Goal: Task Accomplishment & Management: Complete application form

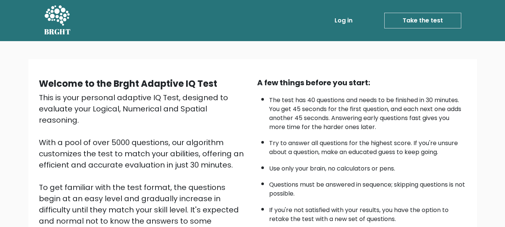
scroll to position [115, 0]
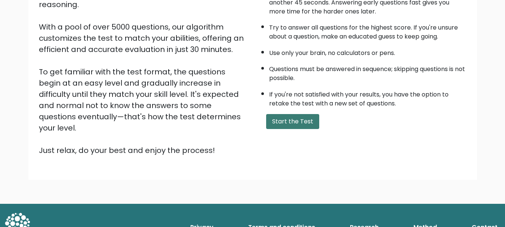
click at [297, 121] on button "Start the Test" at bounding box center [292, 121] width 53 height 15
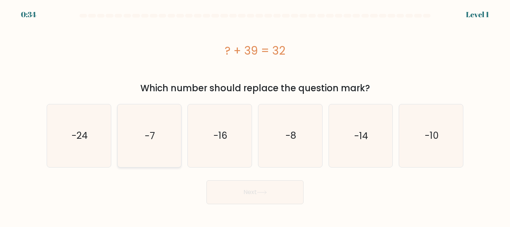
click at [147, 137] on text "-7" at bounding box center [150, 135] width 10 height 13
click at [255, 115] on input "b. -7" at bounding box center [255, 115] width 0 height 2
radio input "true"
click at [266, 197] on button "Next" at bounding box center [255, 192] width 97 height 24
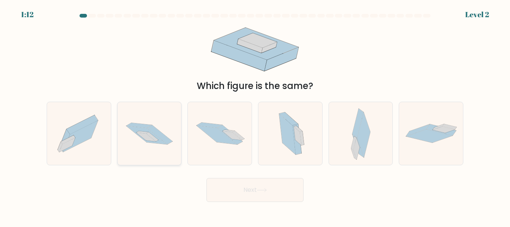
click at [144, 139] on icon at bounding box center [146, 135] width 41 height 18
click at [255, 115] on input "b." at bounding box center [255, 115] width 0 height 2
radio input "true"
click at [261, 195] on button "Next" at bounding box center [255, 190] width 97 height 24
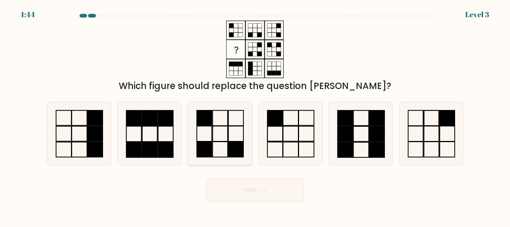
click at [229, 145] on rect at bounding box center [236, 149] width 15 height 15
click at [255, 115] on input "c." at bounding box center [255, 115] width 0 height 2
radio input "true"
click at [256, 193] on button "Next" at bounding box center [255, 190] width 97 height 24
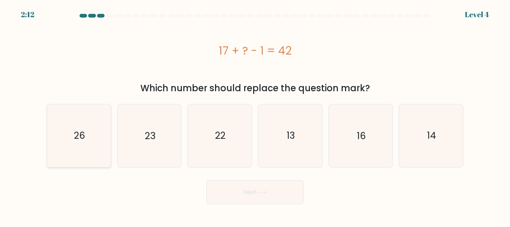
click at [85, 136] on text "26" at bounding box center [79, 135] width 11 height 13
click at [255, 115] on input "a. 26" at bounding box center [255, 115] width 0 height 2
radio input "true"
click at [234, 198] on button "Next" at bounding box center [255, 192] width 97 height 24
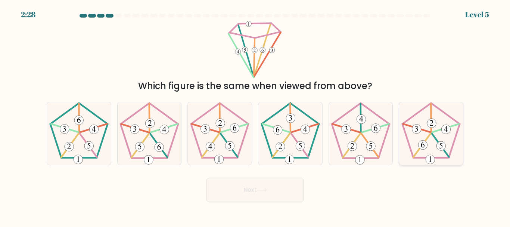
click at [442, 137] on icon at bounding box center [431, 133] width 62 height 62
click at [256, 115] on input "f." at bounding box center [255, 115] width 0 height 2
radio input "true"
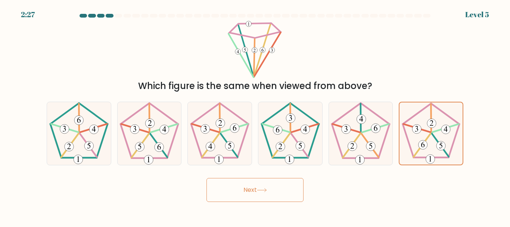
click at [272, 198] on button "Next" at bounding box center [255, 190] width 97 height 24
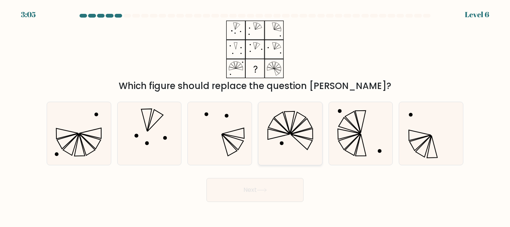
click at [302, 139] on icon at bounding box center [290, 133] width 62 height 62
click at [256, 115] on input "d." at bounding box center [255, 115] width 0 height 2
radio input "true"
click at [248, 189] on button "Next" at bounding box center [255, 190] width 97 height 24
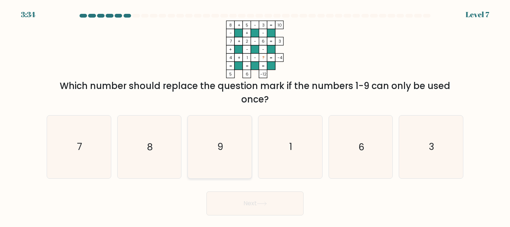
click at [211, 142] on icon "9" at bounding box center [220, 146] width 62 height 62
click at [255, 115] on input "c. 9" at bounding box center [255, 115] width 0 height 2
radio input "true"
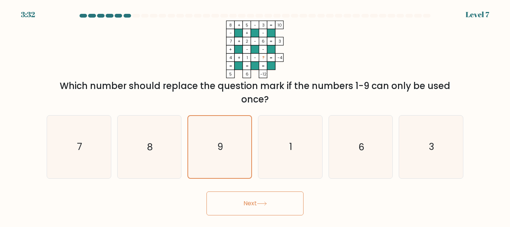
click at [270, 205] on button "Next" at bounding box center [255, 203] width 97 height 24
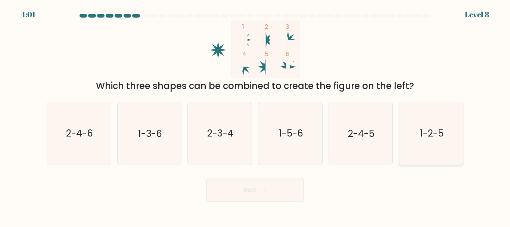
click at [443, 128] on text "1-2-5" at bounding box center [432, 133] width 24 height 13
click at [256, 115] on input "f. 1-2-5" at bounding box center [255, 115] width 0 height 2
radio input "true"
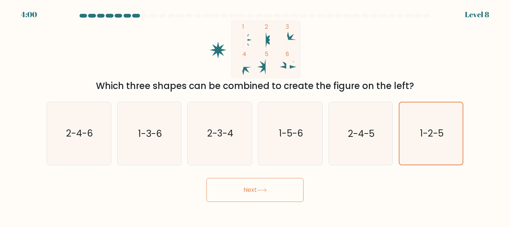
click at [260, 194] on button "Next" at bounding box center [255, 190] width 97 height 24
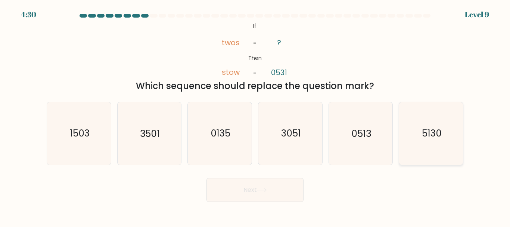
click at [437, 139] on text "5130" at bounding box center [432, 133] width 20 height 13
click at [256, 115] on input "f. 5130" at bounding box center [255, 115] width 0 height 2
radio input "true"
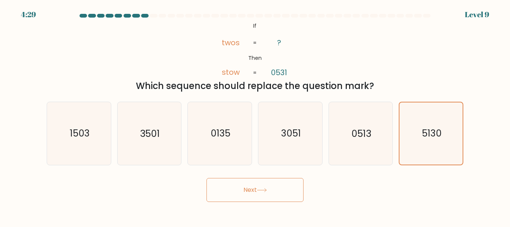
click at [267, 195] on button "Next" at bounding box center [255, 190] width 97 height 24
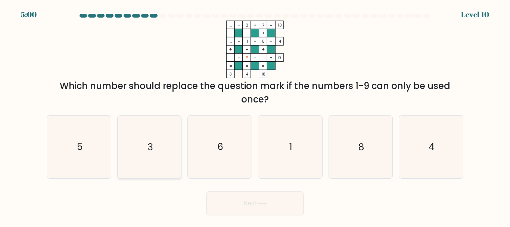
click at [152, 145] on text "3" at bounding box center [150, 146] width 5 height 13
click at [255, 115] on input "b. 3" at bounding box center [255, 115] width 0 height 2
radio input "true"
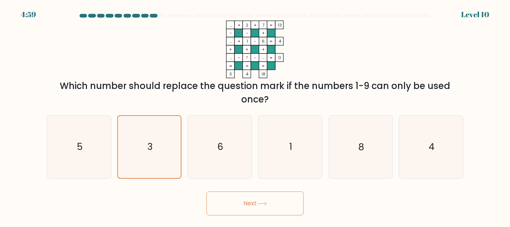
click at [269, 206] on button "Next" at bounding box center [255, 203] width 97 height 24
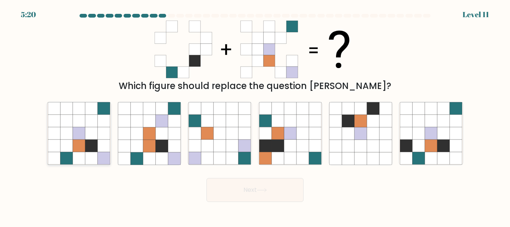
click at [83, 127] on icon at bounding box center [79, 121] width 12 height 12
click at [255, 115] on input "a." at bounding box center [255, 115] width 0 height 2
radio input "true"
click at [251, 191] on button "Next" at bounding box center [255, 190] width 97 height 24
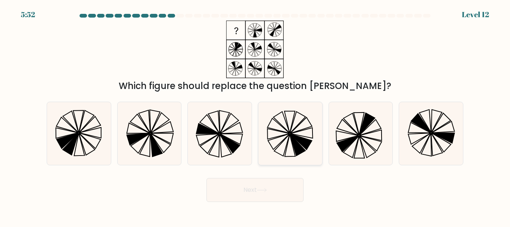
click at [287, 144] on icon at bounding box center [281, 146] width 15 height 22
click at [256, 115] on input "d." at bounding box center [255, 115] width 0 height 2
radio input "true"
click at [276, 189] on button "Next" at bounding box center [255, 190] width 97 height 24
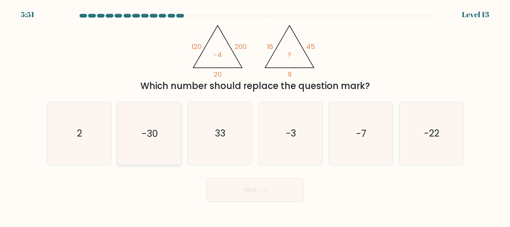
click at [140, 143] on icon "-30" at bounding box center [149, 133] width 62 height 62
click at [255, 115] on input "b. -30" at bounding box center [255, 115] width 0 height 2
radio input "true"
click at [257, 183] on button "Next" at bounding box center [255, 190] width 97 height 24
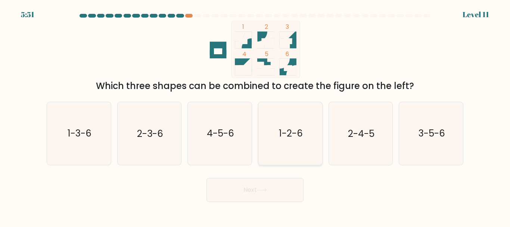
click at [299, 141] on icon "1-2-6" at bounding box center [290, 133] width 62 height 62
click at [256, 115] on input "d. 1-2-6" at bounding box center [255, 115] width 0 height 2
radio input "true"
click at [261, 192] on button "Next" at bounding box center [255, 190] width 97 height 24
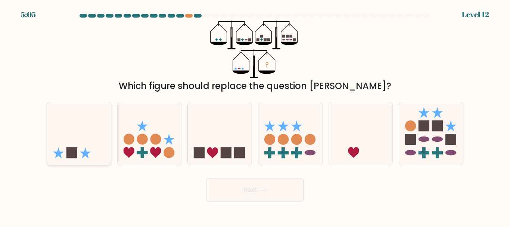
click at [72, 146] on icon at bounding box center [79, 133] width 64 height 53
click at [255, 115] on input "a." at bounding box center [255, 115] width 0 height 2
radio input "true"
click at [268, 195] on button "Next" at bounding box center [255, 190] width 97 height 24
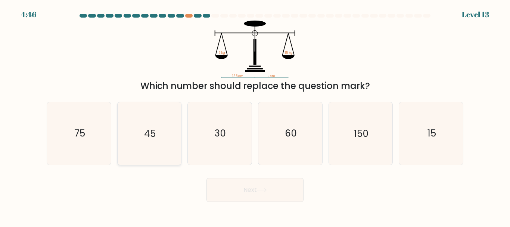
click at [160, 109] on icon "45" at bounding box center [149, 133] width 62 height 62
click at [255, 114] on input "b. 45" at bounding box center [255, 115] width 0 height 2
radio input "true"
click at [265, 186] on button "Next" at bounding box center [255, 190] width 97 height 24
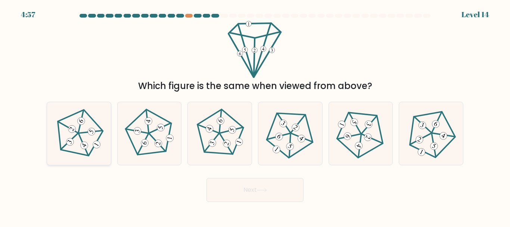
click at [87, 136] on icon at bounding box center [79, 133] width 50 height 50
click at [255, 115] on input "a." at bounding box center [255, 115] width 0 height 2
radio input "true"
click at [234, 193] on button "Next" at bounding box center [255, 190] width 97 height 24
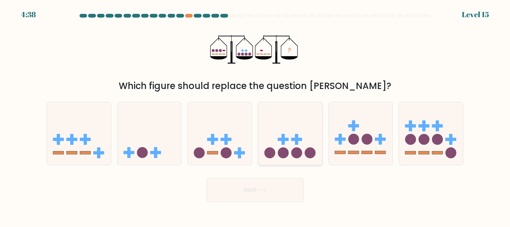
click at [300, 160] on icon at bounding box center [291, 133] width 64 height 53
click at [256, 115] on input "d." at bounding box center [255, 115] width 0 height 2
radio input "true"
click at [274, 187] on button "Next" at bounding box center [255, 190] width 97 height 24
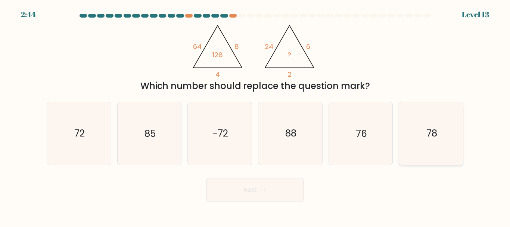
click at [411, 135] on icon "78" at bounding box center [431, 133] width 62 height 62
click at [256, 115] on input "f. 78" at bounding box center [255, 115] width 0 height 2
radio input "true"
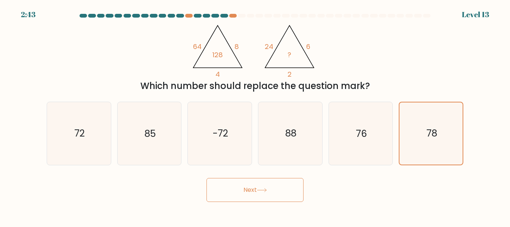
click at [279, 186] on button "Next" at bounding box center [255, 190] width 97 height 24
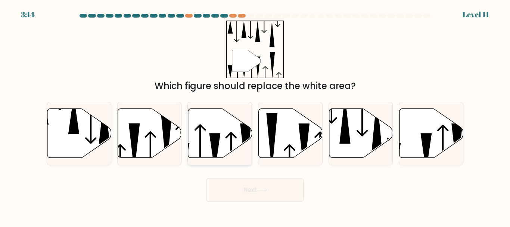
click at [221, 144] on icon at bounding box center [220, 133] width 64 height 49
click at [255, 115] on input "c." at bounding box center [255, 115] width 0 height 2
radio input "true"
click at [281, 191] on button "Next" at bounding box center [255, 190] width 97 height 24
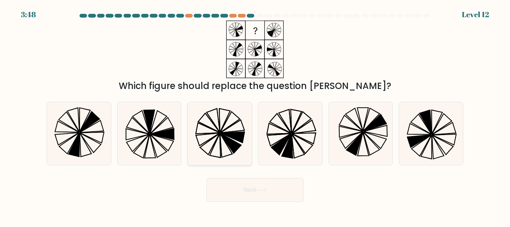
click at [226, 143] on icon at bounding box center [226, 145] width 12 height 24
click at [255, 115] on input "c." at bounding box center [255, 115] width 0 height 2
radio input "true"
click at [265, 192] on button "Next" at bounding box center [255, 190] width 97 height 24
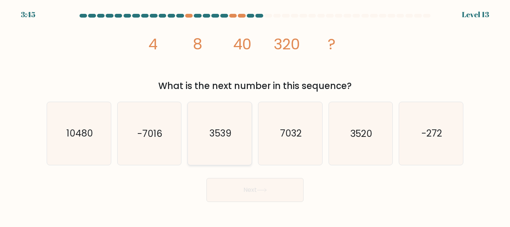
click at [217, 120] on icon "3539" at bounding box center [220, 133] width 62 height 62
click at [255, 115] on input "c. 3539" at bounding box center [255, 115] width 0 height 2
radio input "true"
click at [370, 145] on icon "3520" at bounding box center [361, 133] width 62 height 62
click at [256, 115] on input "e. 3520" at bounding box center [255, 115] width 0 height 2
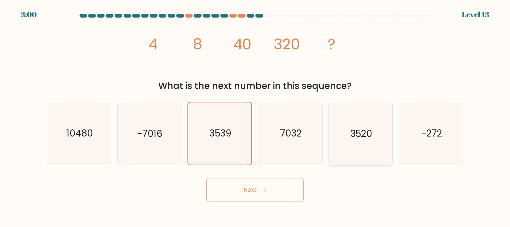
radio input "true"
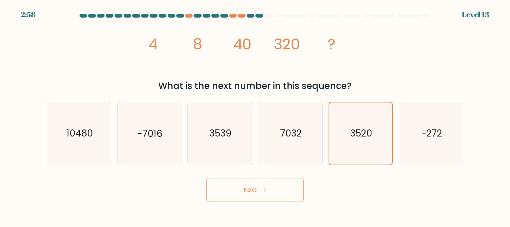
click at [236, 181] on button "Next" at bounding box center [255, 190] width 97 height 24
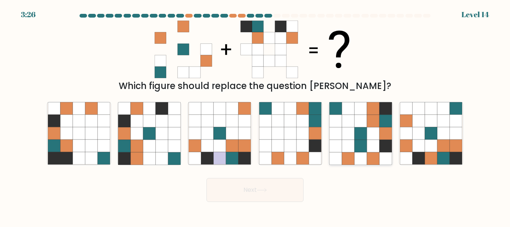
click at [341, 140] on icon at bounding box center [336, 146] width 12 height 12
click at [256, 115] on input "e." at bounding box center [255, 115] width 0 height 2
radio input "true"
click at [341, 139] on icon at bounding box center [336, 133] width 12 height 12
click at [256, 115] on input "e." at bounding box center [255, 115] width 0 height 2
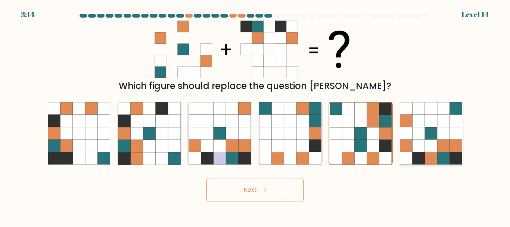
click at [455, 134] on icon at bounding box center [456, 133] width 12 height 12
click at [256, 115] on input "f." at bounding box center [255, 115] width 0 height 2
radio input "true"
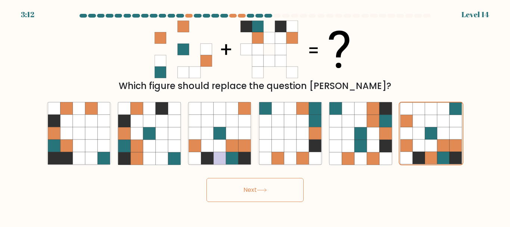
click at [284, 200] on button "Next" at bounding box center [255, 190] width 97 height 24
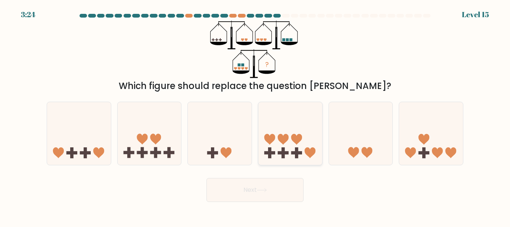
click at [306, 155] on icon at bounding box center [291, 133] width 64 height 53
click at [256, 115] on input "d." at bounding box center [255, 115] width 0 height 2
radio input "true"
click at [269, 193] on button "Next" at bounding box center [255, 190] width 97 height 24
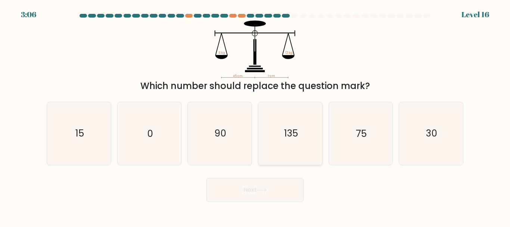
click at [293, 139] on text "135" at bounding box center [291, 133] width 14 height 13
click at [256, 115] on input "d. 135" at bounding box center [255, 115] width 0 height 2
radio input "true"
click at [426, 147] on icon "30" at bounding box center [431, 133] width 62 height 62
click at [256, 115] on input "f. 30" at bounding box center [255, 115] width 0 height 2
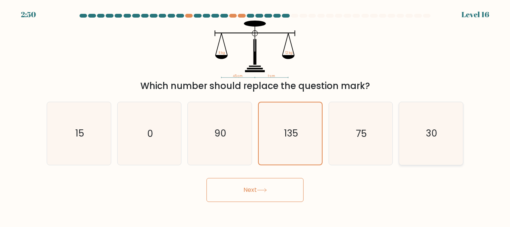
radio input "true"
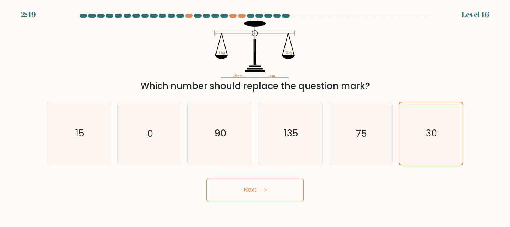
click at [261, 189] on icon at bounding box center [262, 190] width 10 height 4
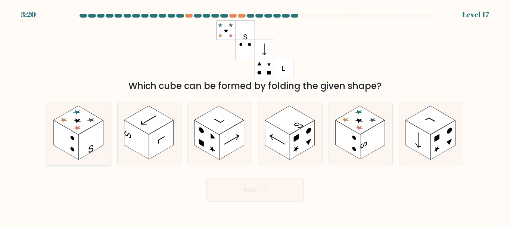
click at [98, 156] on icon at bounding box center [79, 133] width 64 height 62
click at [255, 115] on input "a." at bounding box center [255, 115] width 0 height 2
radio input "true"
click at [222, 188] on button "Next" at bounding box center [255, 190] width 97 height 24
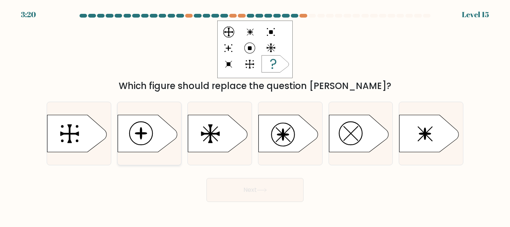
click at [141, 135] on ellipse at bounding box center [140, 135] width 1 height 7
click at [255, 115] on input "b." at bounding box center [255, 115] width 0 height 2
radio input "true"
click at [278, 197] on button "Next" at bounding box center [255, 190] width 97 height 24
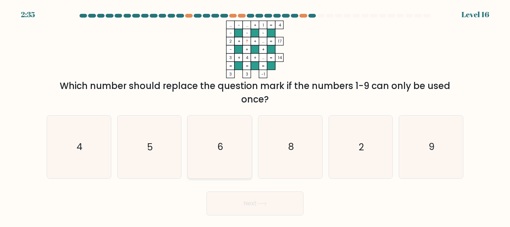
click at [223, 146] on text "6" at bounding box center [220, 146] width 6 height 13
click at [255, 115] on input "c. 6" at bounding box center [255, 115] width 0 height 2
radio input "true"
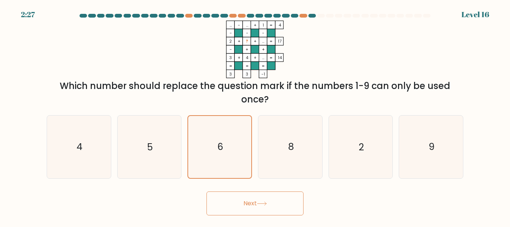
click at [251, 199] on button "Next" at bounding box center [255, 203] width 97 height 24
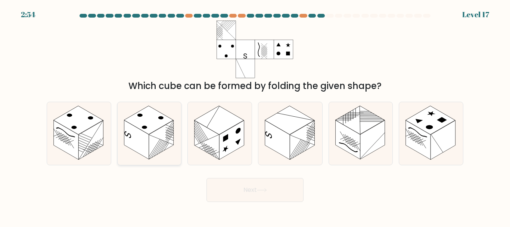
click at [156, 148] on rect at bounding box center [161, 139] width 25 height 39
click at [255, 115] on input "b." at bounding box center [255, 115] width 0 height 2
radio input "true"
click at [269, 187] on button "Next" at bounding box center [255, 190] width 97 height 24
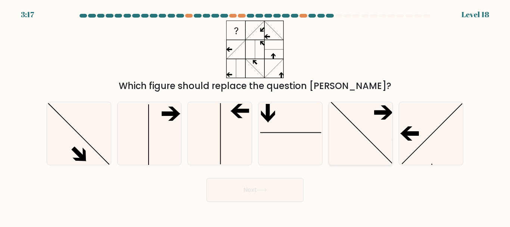
click at [375, 133] on icon at bounding box center [361, 133] width 62 height 62
click at [256, 115] on input "e." at bounding box center [255, 115] width 0 height 2
radio input "true"
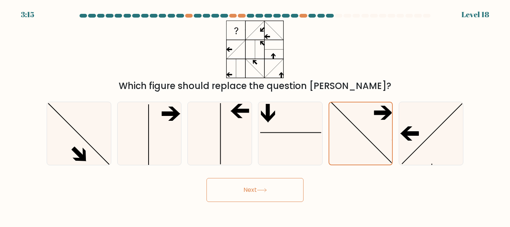
click at [253, 189] on button "Next" at bounding box center [255, 190] width 97 height 24
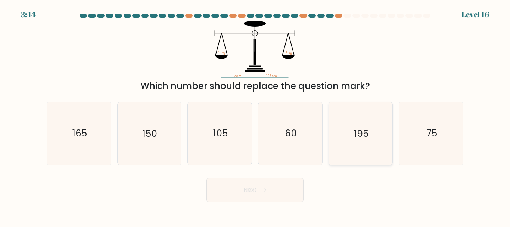
click at [372, 129] on icon "195" at bounding box center [361, 133] width 62 height 62
click at [256, 115] on input "e. 195" at bounding box center [255, 115] width 0 height 2
radio input "true"
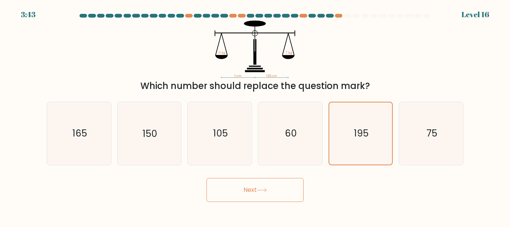
click at [250, 198] on button "Next" at bounding box center [255, 190] width 97 height 24
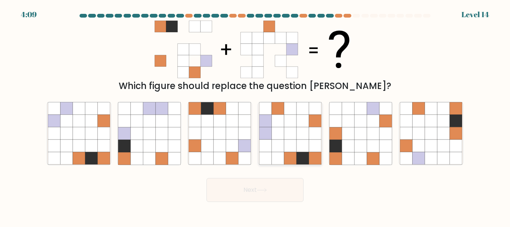
click at [303, 128] on icon at bounding box center [303, 133] width 12 height 12
click at [256, 115] on input "d." at bounding box center [255, 115] width 0 height 2
radio input "true"
click at [263, 187] on button "Next" at bounding box center [255, 190] width 97 height 24
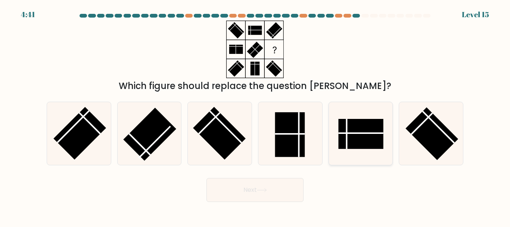
click at [380, 134] on rect at bounding box center [361, 134] width 45 height 30
click at [256, 115] on input "e." at bounding box center [255, 115] width 0 height 2
radio input "true"
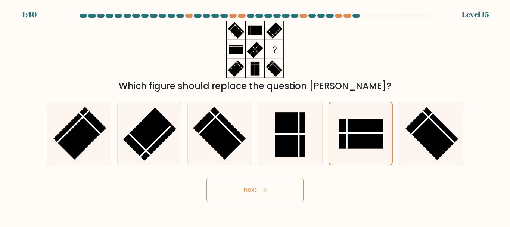
click at [286, 190] on button "Next" at bounding box center [255, 190] width 97 height 24
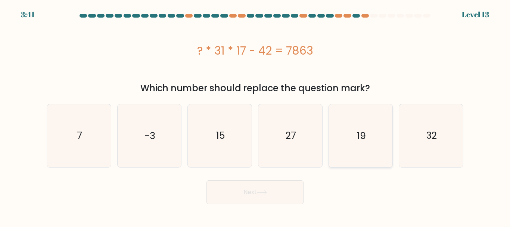
click at [360, 141] on text "19" at bounding box center [361, 135] width 9 height 13
click at [256, 115] on input "e. 19" at bounding box center [255, 115] width 0 height 2
radio input "true"
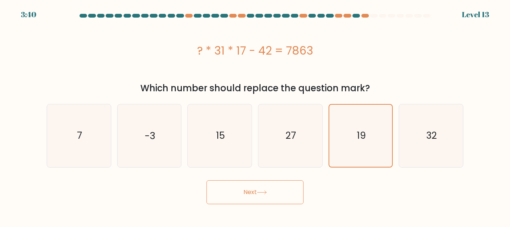
click at [286, 195] on button "Next" at bounding box center [255, 192] width 97 height 24
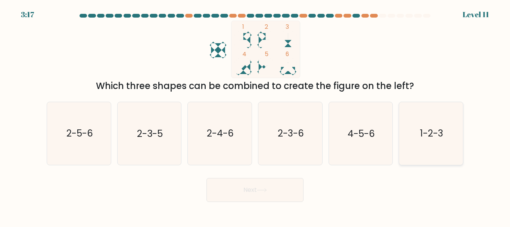
click at [434, 127] on text "1-2-3" at bounding box center [431, 133] width 23 height 13
click at [256, 115] on input "f. 1-2-3" at bounding box center [255, 115] width 0 height 2
radio input "true"
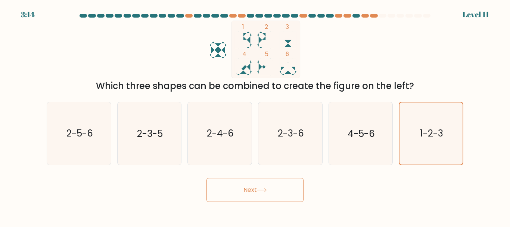
click at [248, 195] on button "Next" at bounding box center [255, 190] width 97 height 24
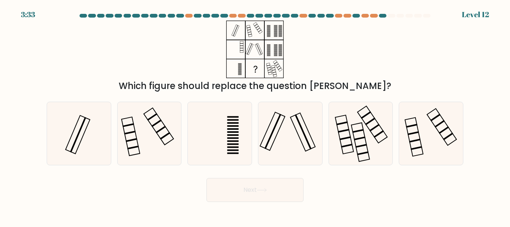
click at [408, 98] on div "a. b." at bounding box center [255, 130] width 423 height 69
click at [342, 39] on div "Which figure should replace the question mark?" at bounding box center [255, 57] width 426 height 72
click at [214, 124] on icon at bounding box center [220, 133] width 62 height 62
click at [255, 115] on input "c." at bounding box center [255, 115] width 0 height 2
radio input "true"
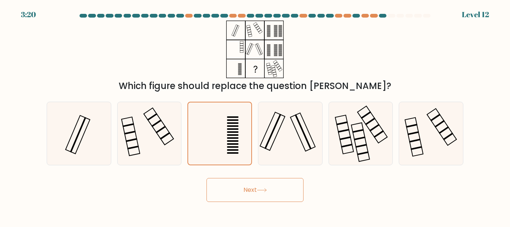
click at [257, 196] on button "Next" at bounding box center [255, 190] width 97 height 24
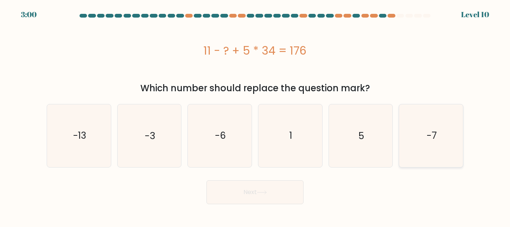
click at [421, 124] on icon "-7" at bounding box center [431, 135] width 62 height 62
click at [256, 115] on input "f. -7" at bounding box center [255, 115] width 0 height 2
radio input "true"
click at [273, 196] on button "Next" at bounding box center [255, 192] width 97 height 24
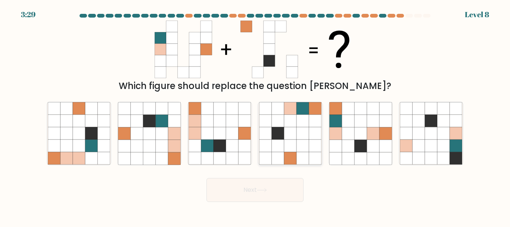
click at [311, 141] on icon at bounding box center [315, 146] width 12 height 12
click at [256, 115] on input "d." at bounding box center [255, 115] width 0 height 2
radio input "true"
click at [261, 199] on button "Next" at bounding box center [255, 190] width 97 height 24
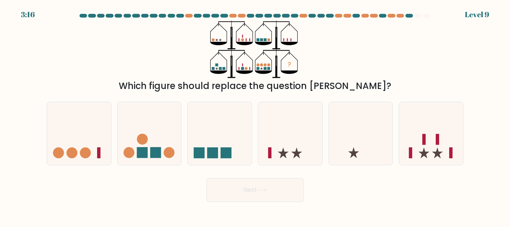
click at [401, 205] on body "3:16 Level 9" at bounding box center [255, 113] width 510 height 227
click at [429, 133] on icon at bounding box center [431, 133] width 64 height 53
click at [256, 115] on input "f." at bounding box center [255, 115] width 0 height 2
radio input "true"
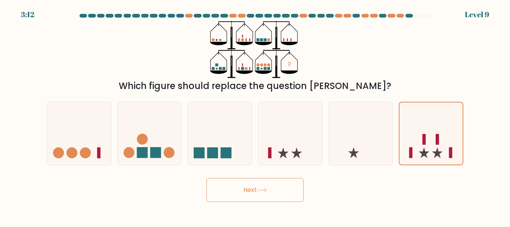
click at [226, 183] on button "Next" at bounding box center [255, 190] width 97 height 24
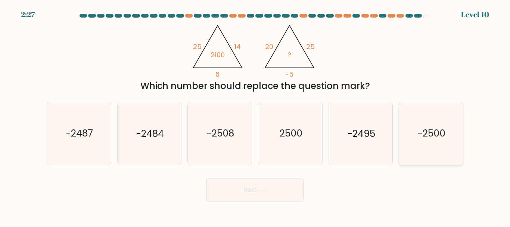
click at [447, 129] on icon "-2500" at bounding box center [431, 133] width 62 height 62
click at [256, 115] on input "f. -2500" at bounding box center [255, 115] width 0 height 2
radio input "true"
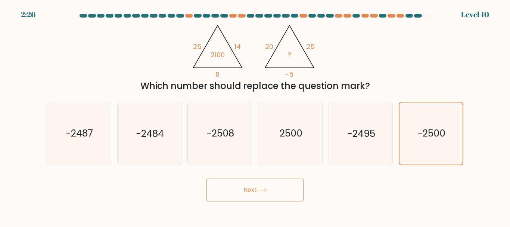
click at [268, 193] on button "Next" at bounding box center [255, 190] width 97 height 24
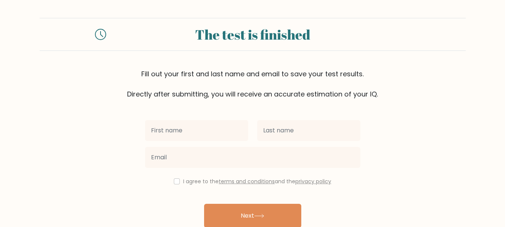
click at [268, 193] on div "I agree to the terms and conditions and the privacy policy Next Already have an…" at bounding box center [252, 171] width 224 height 145
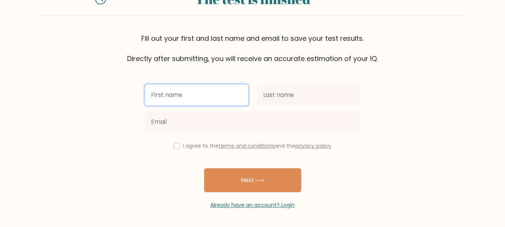
click at [199, 87] on input "text" at bounding box center [196, 94] width 103 height 21
type input "MARK GELLO"
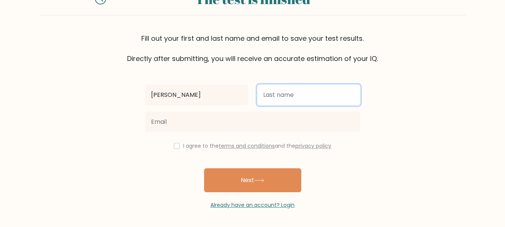
click at [309, 97] on input "text" at bounding box center [308, 94] width 103 height 21
type input "ENAJE"
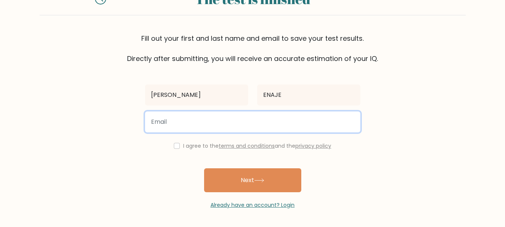
click at [241, 126] on input "email" at bounding box center [252, 121] width 215 height 21
type input "e"
type input "m"
type input "ollegkram@gmail.com"
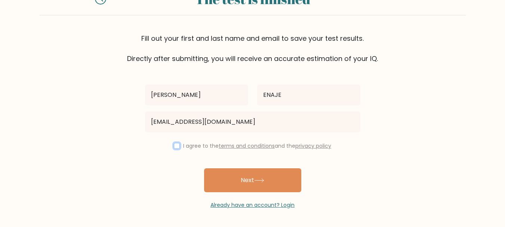
click at [176, 147] on input "checkbox" at bounding box center [177, 146] width 6 height 6
checkbox input "true"
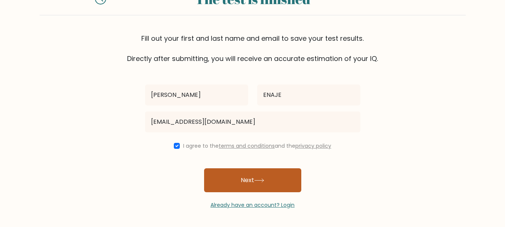
click at [266, 186] on button "Next" at bounding box center [252, 180] width 97 height 24
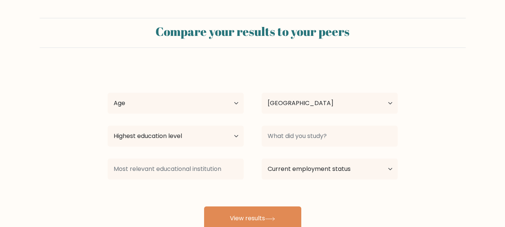
select select "PH"
click at [228, 104] on select "Age Under 18 years old 18-24 years old 25-34 years old 35-44 years old 45-54 ye…" at bounding box center [176, 103] width 136 height 21
select select "25_34"
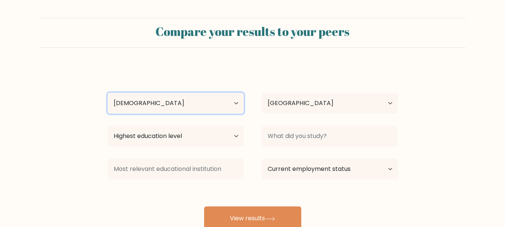
click at [108, 93] on select "Age Under 18 years old 18-24 years old 25-34 years old 35-44 years old 45-54 ye…" at bounding box center [176, 103] width 136 height 21
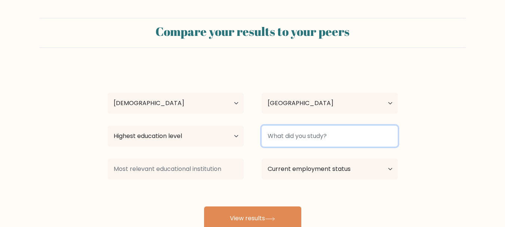
click at [306, 141] on input at bounding box center [330, 136] width 136 height 21
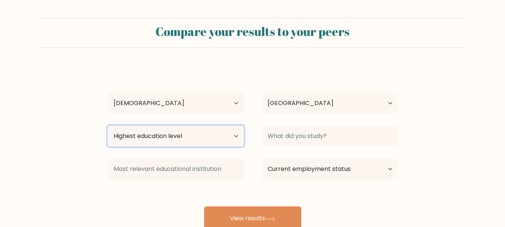
click at [228, 134] on select "Highest education level No schooling Primary Lower Secondary Upper Secondary Oc…" at bounding box center [176, 136] width 136 height 21
select select "masters_degree"
click at [108, 126] on select "Highest education level No schooling Primary Lower Secondary Upper Secondary Oc…" at bounding box center [176, 136] width 136 height 21
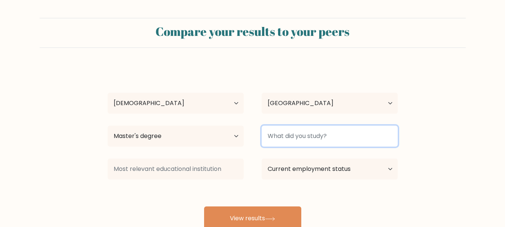
click at [328, 134] on input at bounding box center [330, 136] width 136 height 21
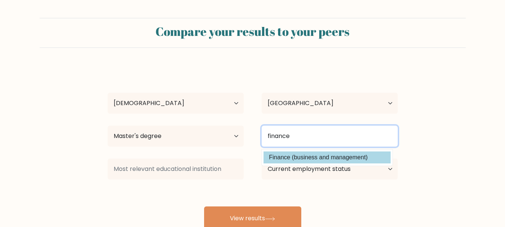
type input "finance"
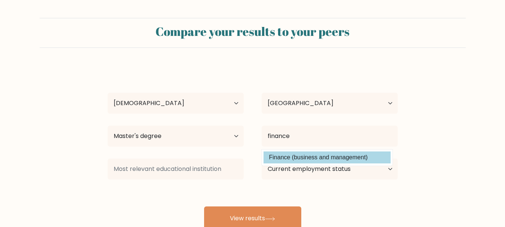
click at [317, 156] on div "MARK GELLO ENAJE Age Under 18 years old 18-24 years old 25-34 years old 35-44 y…" at bounding box center [252, 148] width 299 height 164
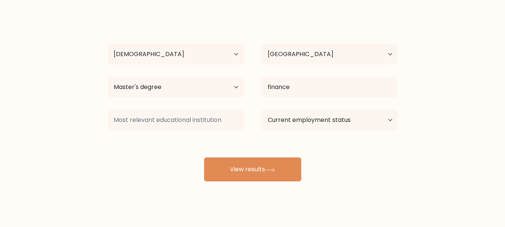
scroll to position [56, 0]
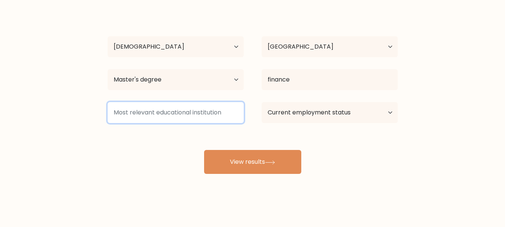
click at [216, 112] on input at bounding box center [176, 112] width 136 height 21
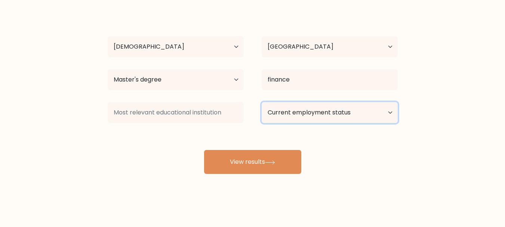
click at [321, 118] on select "Current employment status Employed Student Retired Other / prefer not to answer" at bounding box center [330, 112] width 136 height 21
select select "employed"
click at [262, 102] on select "Current employment status Employed Student Retired Other / prefer not to answer" at bounding box center [330, 112] width 136 height 21
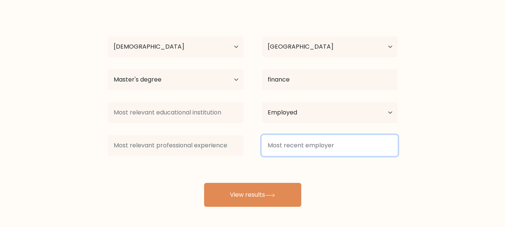
click at [304, 148] on input at bounding box center [330, 145] width 136 height 21
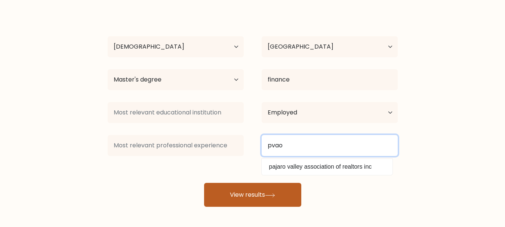
type input "pvao"
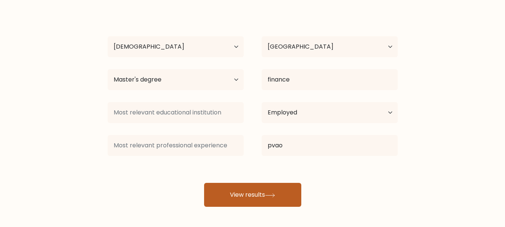
click at [255, 200] on button "View results" at bounding box center [252, 195] width 97 height 24
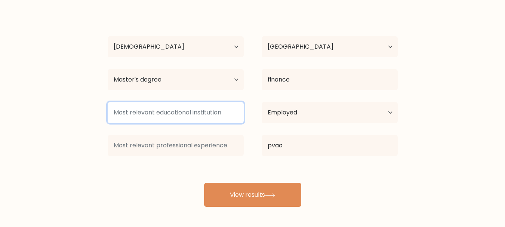
click at [199, 118] on input at bounding box center [176, 112] width 136 height 21
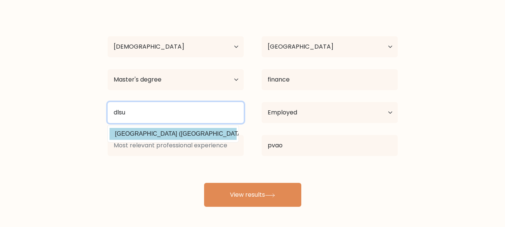
type input "dlsu"
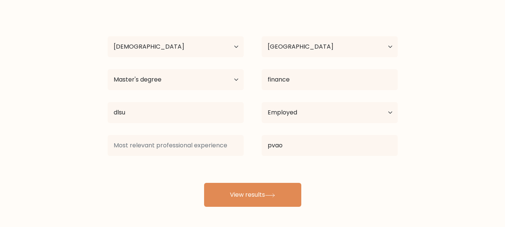
click at [186, 133] on div "MARK GELLO ENAJE Age Under 18 years old 18-24 years old 25-34 years old 35-44 y…" at bounding box center [252, 107] width 299 height 197
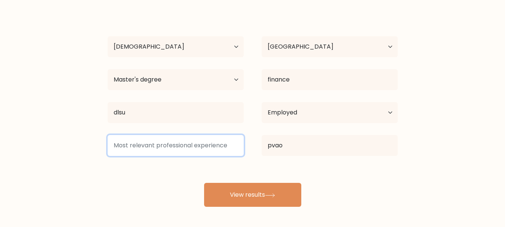
click at [192, 148] on input at bounding box center [176, 145] width 136 height 21
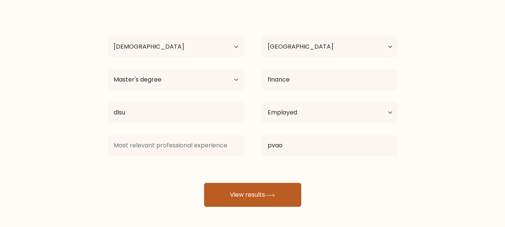
click at [244, 195] on button "View results" at bounding box center [252, 195] width 97 height 24
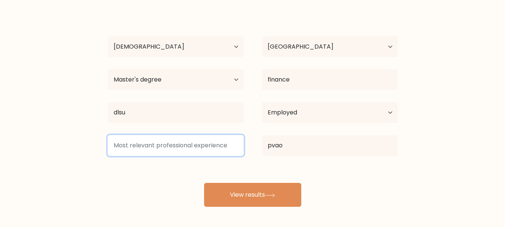
click at [192, 144] on input at bounding box center [176, 145] width 136 height 21
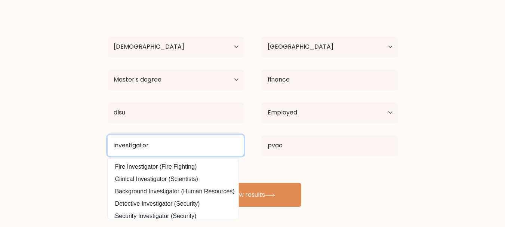
type input "investigator"
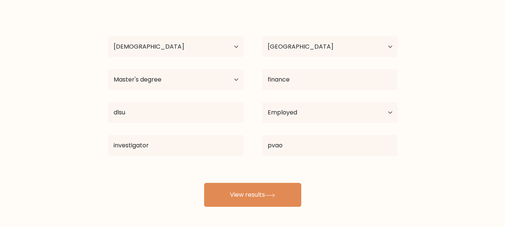
click at [73, 177] on form "Compare your results to your peers MARK GELLO ENAJE Age Under 18 years old 18-2…" at bounding box center [252, 84] width 505 height 245
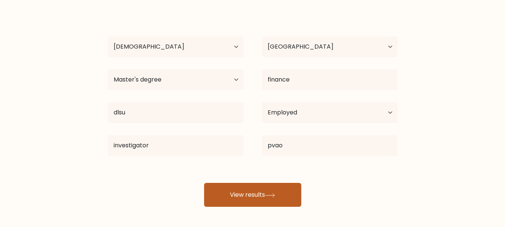
click at [247, 188] on button "View results" at bounding box center [252, 195] width 97 height 24
